Goal: Task Accomplishment & Management: Manage account settings

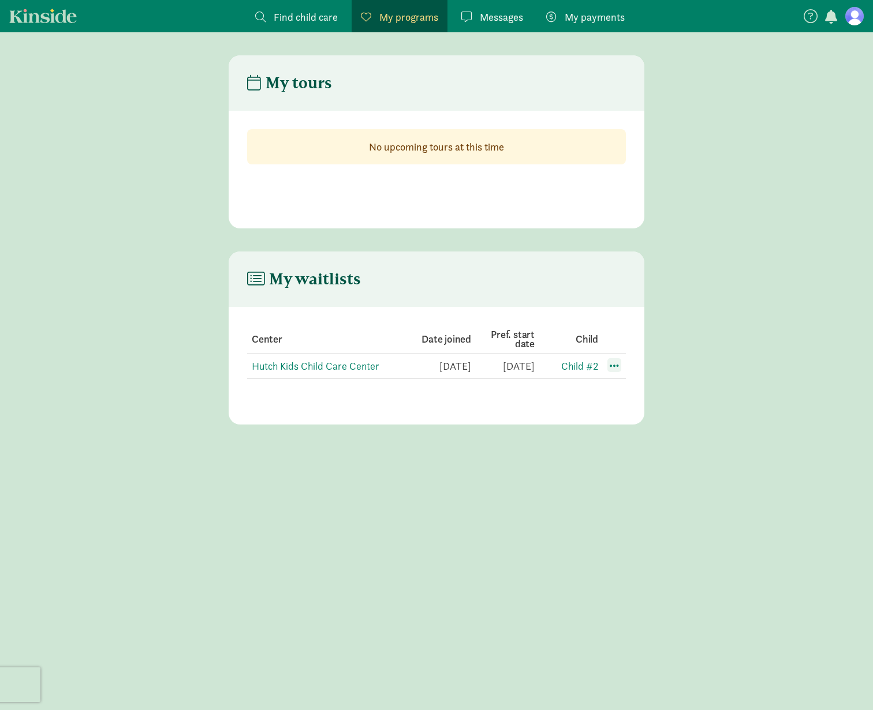
click at [617, 364] on span at bounding box center [614, 365] width 14 height 14
click at [635, 390] on div "Edit preferences" at bounding box center [654, 391] width 104 height 25
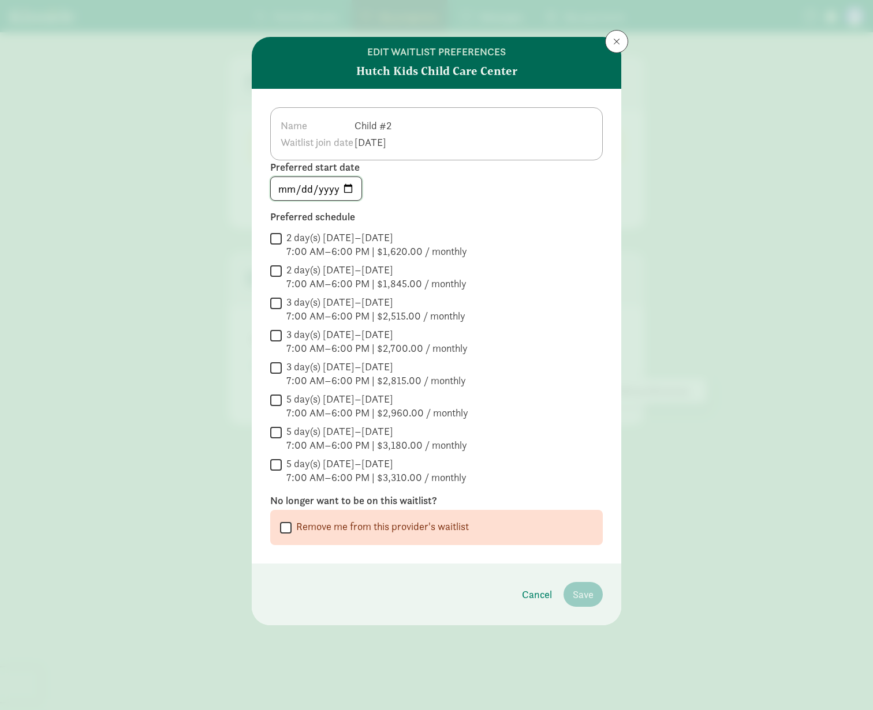
click at [354, 190] on input "[DATE]" at bounding box center [316, 188] width 91 height 23
type input "[DATE]"
click at [529, 203] on div "Name Child #2 Waitlist join date [DATE] Preferred start date [DATE] Preferred s…" at bounding box center [436, 326] width 369 height 475
click at [375, 406] on div "5 day(s) [DATE]–[DATE]" at bounding box center [377, 413] width 182 height 14
click at [282, 400] on input "5 day(s) [DATE]–[DATE] 7:00 AM–6:00 PM | $2,960.00 / monthly" at bounding box center [276, 400] width 12 height 16
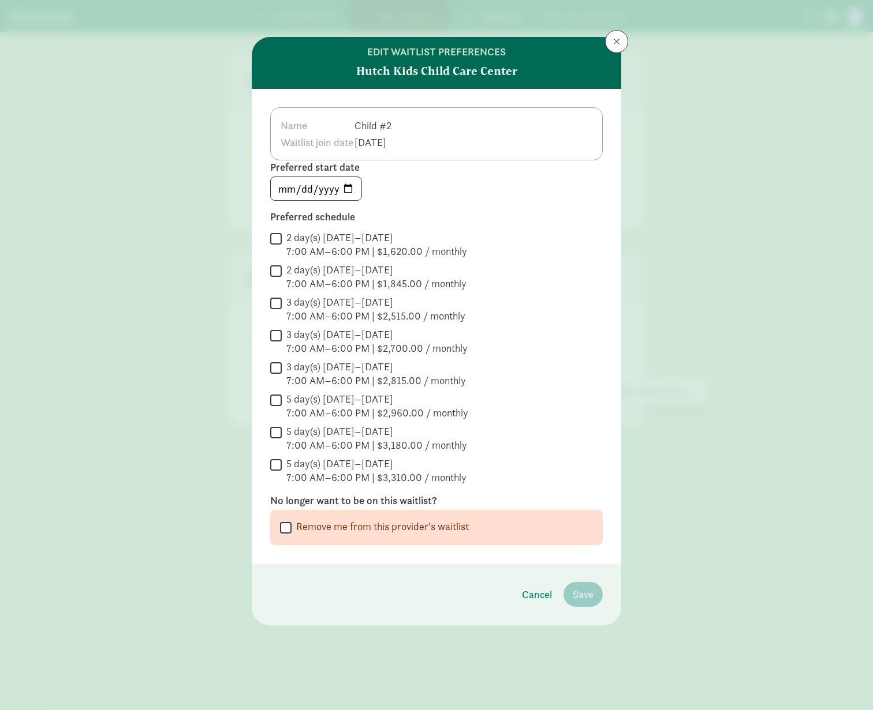
checkbox input "true"
click at [584, 596] on span "Save" at bounding box center [582, 595] width 21 height 16
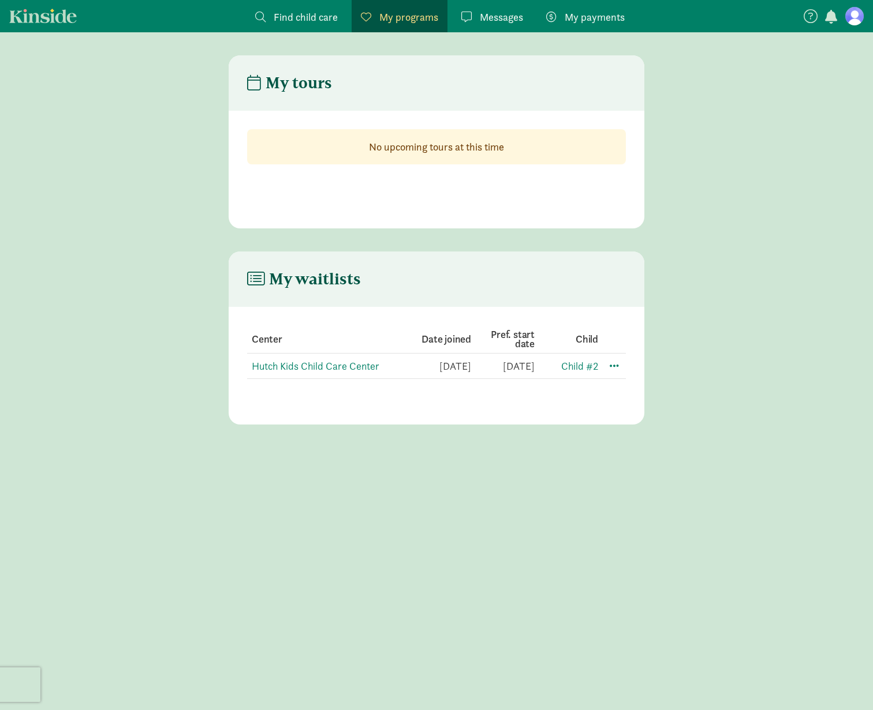
click at [652, 581] on div "My tours No upcoming tours at this time My waitlists Center Date joined Pref. s…" at bounding box center [436, 394] width 873 height 678
